Goal: Book appointment/travel/reservation

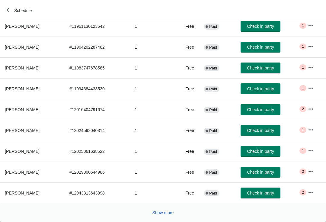
scroll to position [99, 0]
click at [160, 217] on button "Show more" at bounding box center [163, 212] width 26 height 11
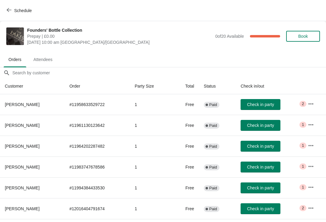
scroll to position [0, 0]
click at [306, 33] on button "Book" at bounding box center [303, 36] width 34 height 11
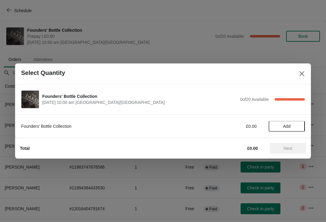
click at [296, 130] on button "Add" at bounding box center [287, 126] width 36 height 11
click at [287, 151] on span "Next" at bounding box center [288, 148] width 9 height 5
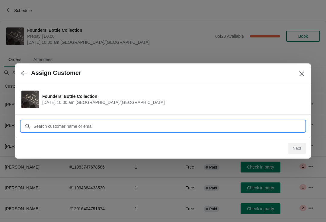
click at [91, 125] on input "Customer" at bounding box center [169, 126] width 272 height 11
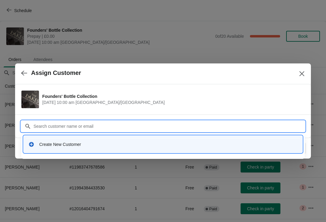
click at [62, 146] on div "Create New Customer" at bounding box center [168, 144] width 259 height 6
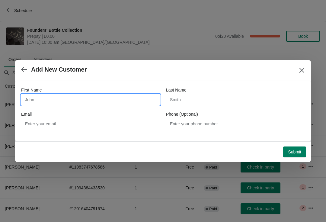
click at [72, 102] on input "First Name" at bounding box center [90, 99] width 139 height 11
type input "Justin"
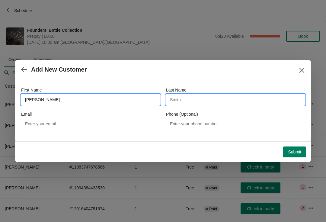
click at [191, 97] on input "Last Name" at bounding box center [235, 99] width 139 height 11
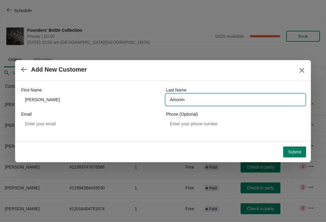
type input "Amorim"
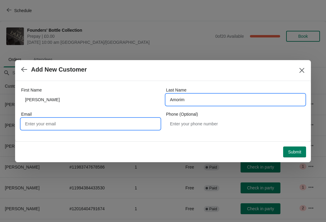
click at [66, 121] on input "Email" at bounding box center [90, 123] width 139 height 11
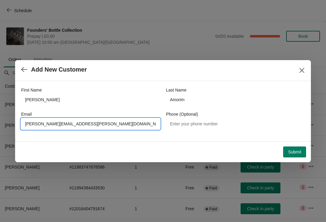
type input "Justin.amorim@gmail.com"
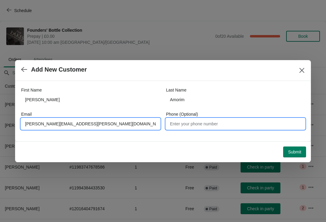
click at [214, 126] on input "Phone (Optional)" at bounding box center [235, 123] width 139 height 11
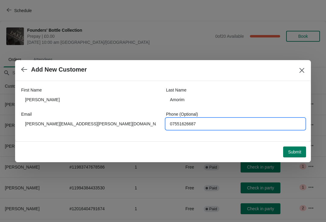
type input "07551626687"
click at [299, 151] on span "Submit" at bounding box center [294, 152] width 13 height 5
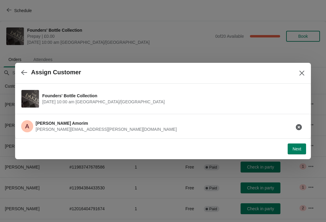
click at [302, 153] on button "Next" at bounding box center [297, 149] width 18 height 11
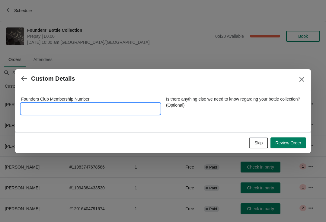
click at [76, 107] on input "Founders Club Membership Number" at bounding box center [90, 108] width 139 height 11
type input "7682016"
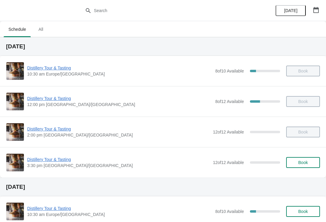
click at [317, 11] on icon "button" at bounding box center [316, 10] width 6 height 6
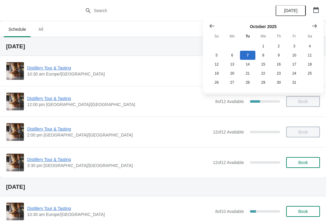
click at [209, 29] on button "Show previous month, September 2025" at bounding box center [212, 26] width 11 height 11
click at [291, 55] on button "12" at bounding box center [294, 55] width 15 height 9
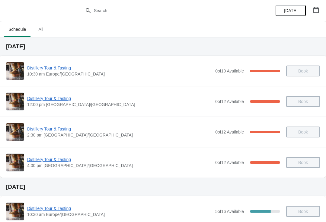
click at [46, 100] on span "Distillery Tour & Tasting" at bounding box center [119, 98] width 185 height 6
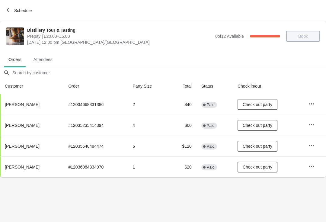
click at [5, 12] on button "Schedule" at bounding box center [20, 10] width 34 height 11
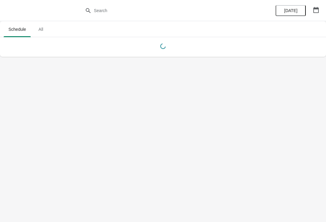
click at [316, 11] on icon "button" at bounding box center [316, 10] width 6 height 6
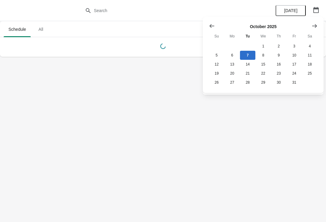
click at [207, 24] on button "Show previous month, September 2025" at bounding box center [212, 26] width 11 height 11
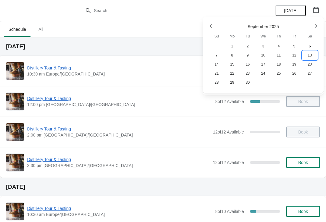
click at [306, 53] on button "13" at bounding box center [309, 55] width 15 height 9
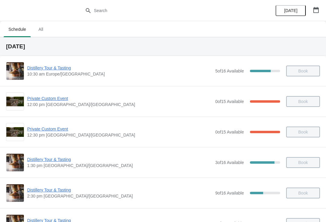
click at [58, 69] on span "Distillery Tour & Tasting" at bounding box center [119, 68] width 185 height 6
